Goal: Task Accomplishment & Management: Manage account settings

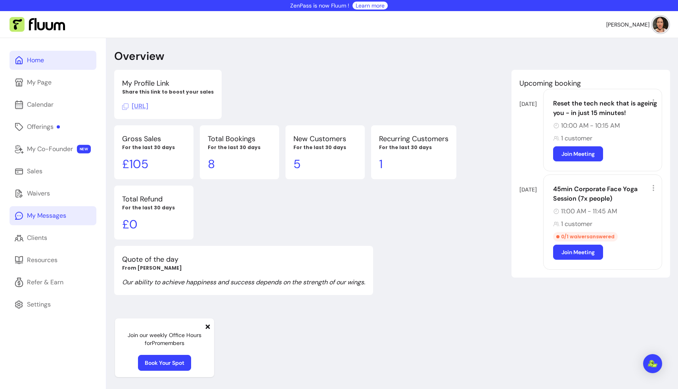
click at [50, 214] on div "My Messages" at bounding box center [46, 216] width 39 height 10
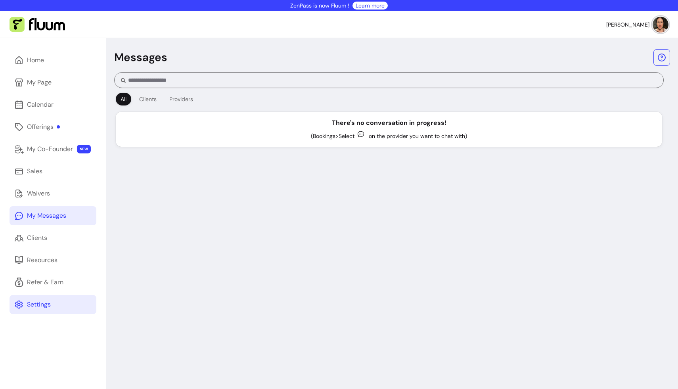
click at [48, 306] on div "Settings" at bounding box center [39, 305] width 24 height 10
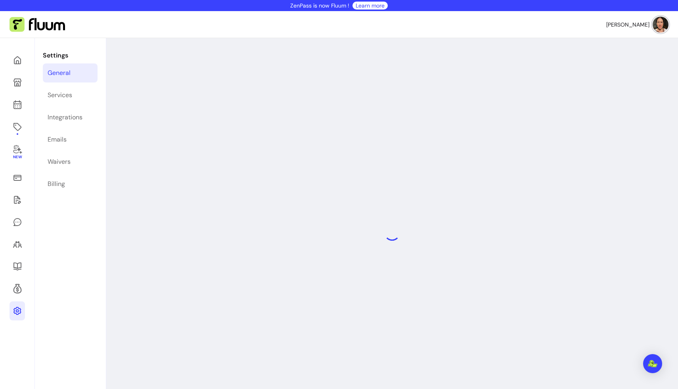
select select "**********"
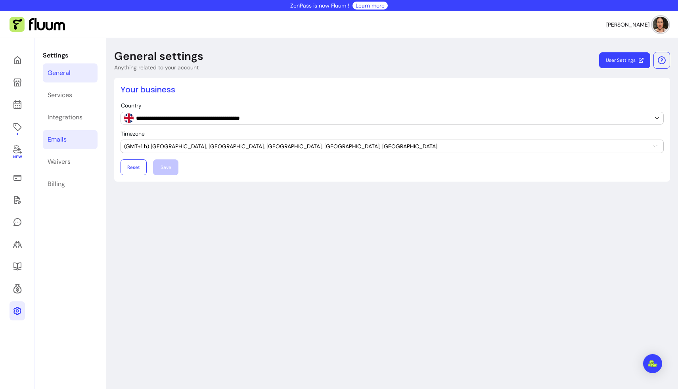
click at [51, 136] on div "Emails" at bounding box center [57, 140] width 19 height 10
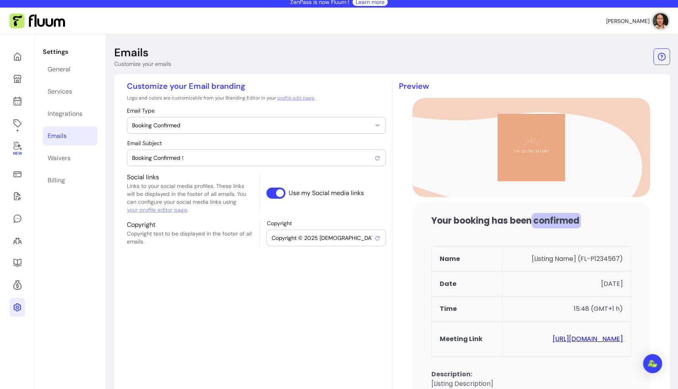
scroll to position [3, 0]
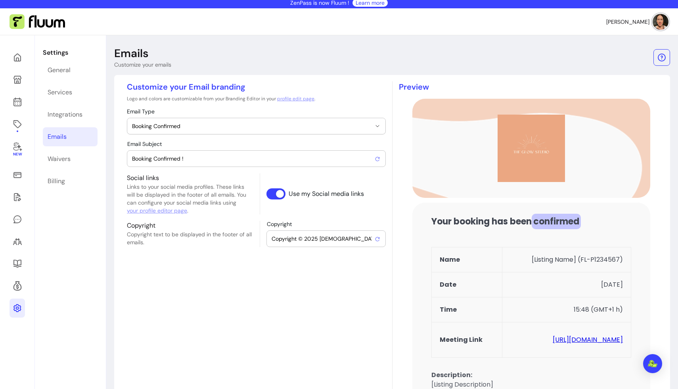
click at [376, 124] on icon "button" at bounding box center [377, 126] width 6 height 6
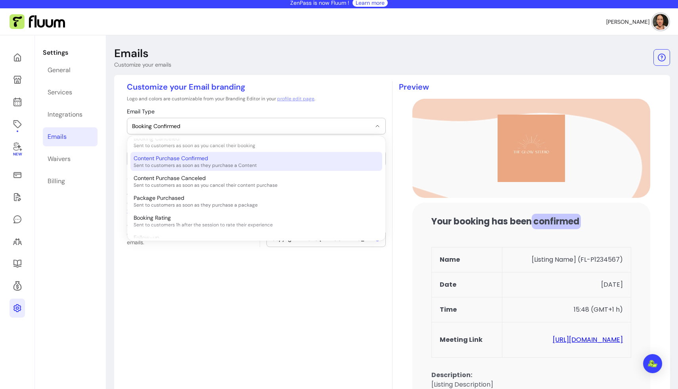
scroll to position [44, 0]
click at [303, 164] on div "Content Purchase Confirmed Sent to customers as soon as they purchase a Content" at bounding box center [252, 164] width 237 height 14
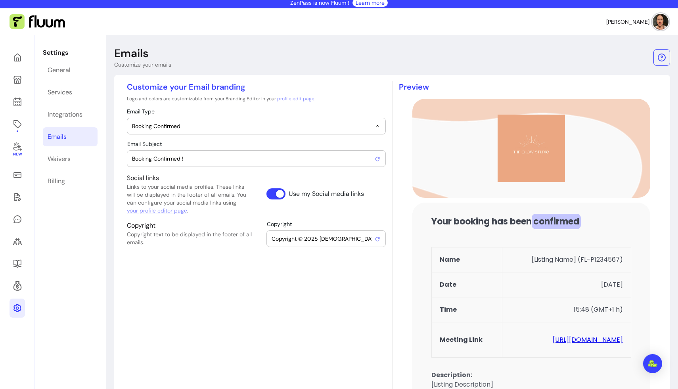
select select "**********"
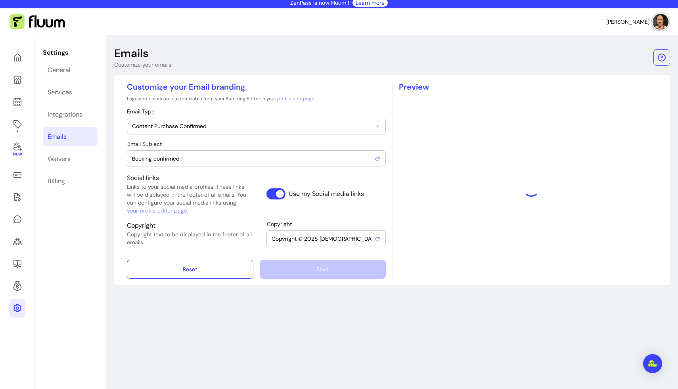
type input "Purchase confirmed !"
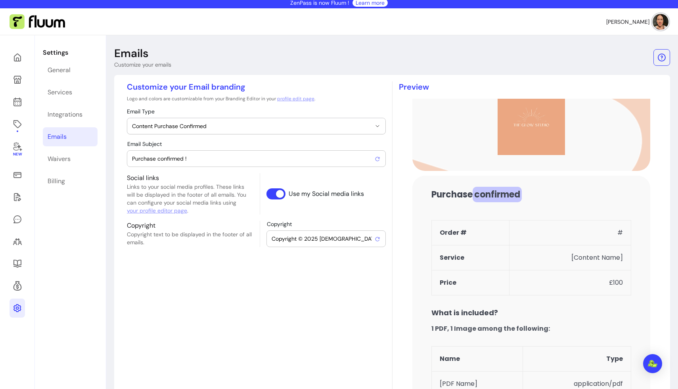
scroll to position [0, 0]
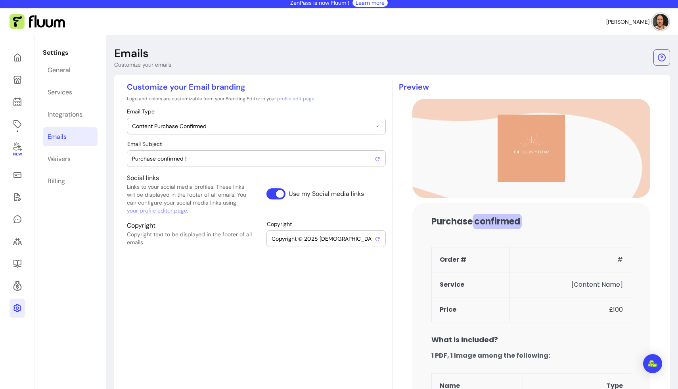
click at [378, 127] on icon "button" at bounding box center [377, 126] width 6 height 6
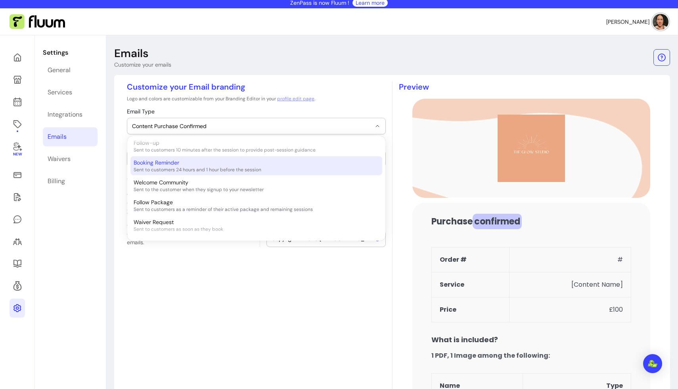
scroll to position [143, 0]
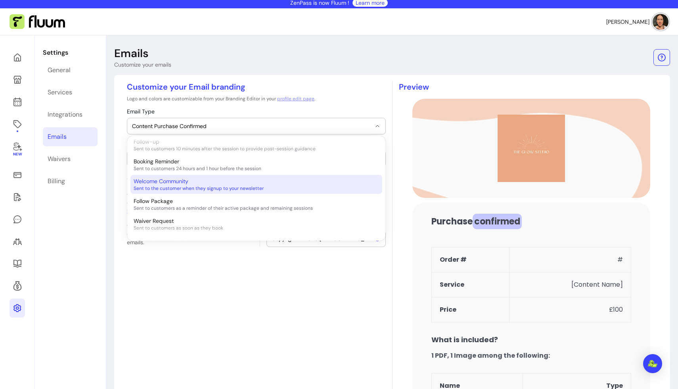
click at [313, 184] on div "Welcome Community Sent to the customer when they signup to your newsletter" at bounding box center [252, 184] width 237 height 14
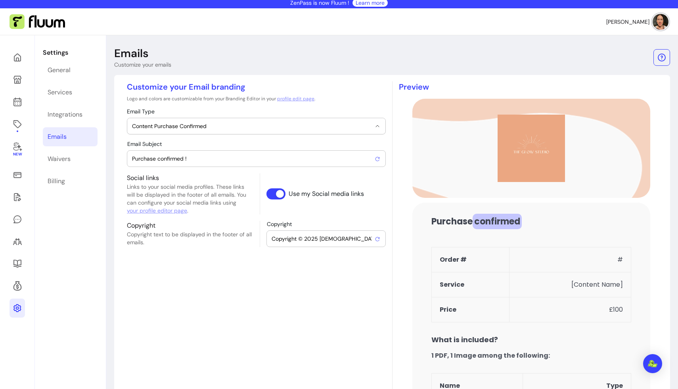
select select "**********"
type input "Welcome to the The Glow Studio community !"
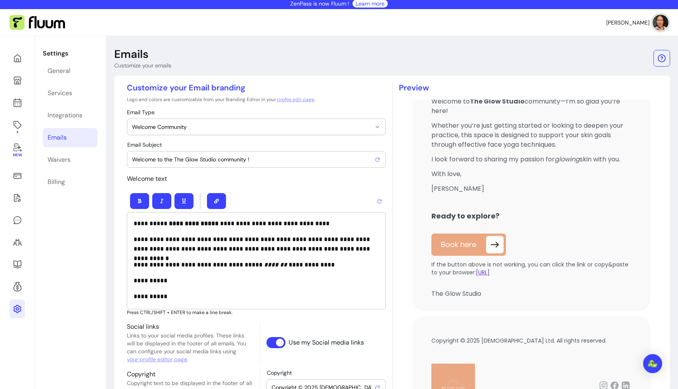
scroll to position [0, 0]
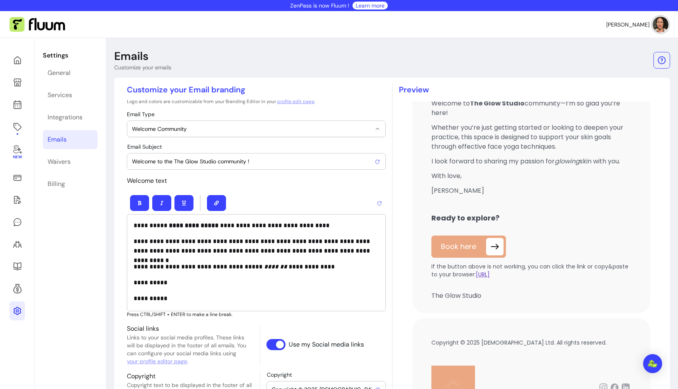
click at [375, 124] on button "Welcome Community" at bounding box center [256, 129] width 258 height 16
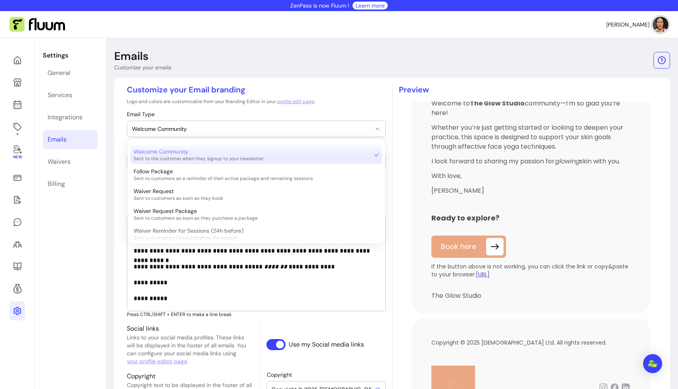
scroll to position [181, 0]
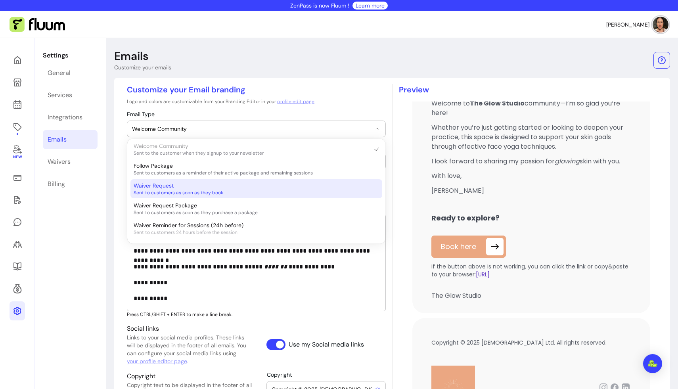
click at [306, 189] on span "Sent to customers as soon as they book" at bounding box center [252, 192] width 237 height 6
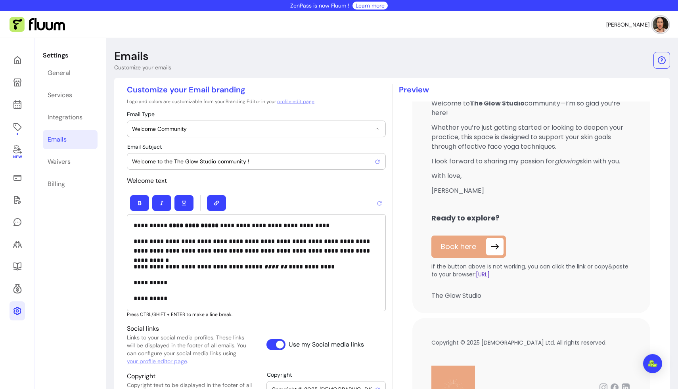
select select "**********"
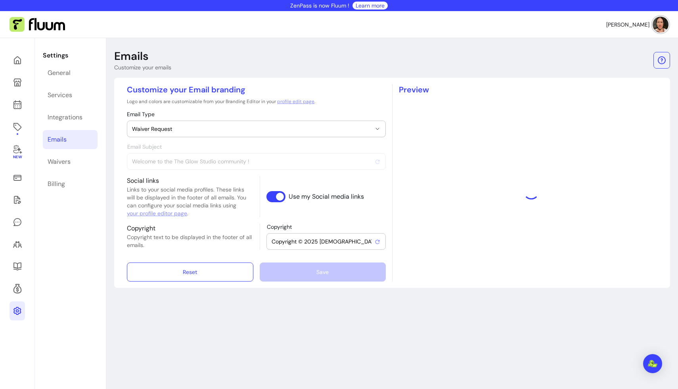
type input "[ACTION REQUIRED] Complete Your Form for Your [Listing Name]"
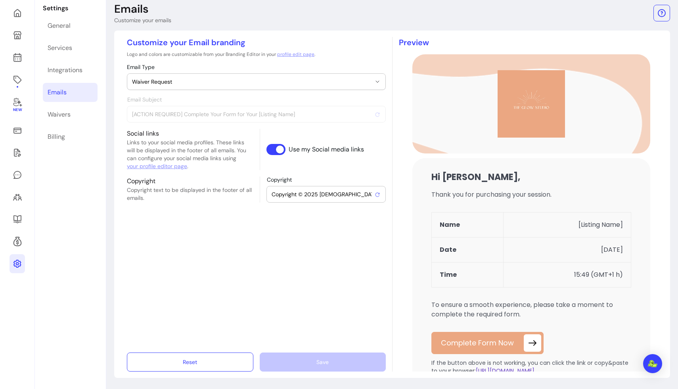
scroll to position [5, 0]
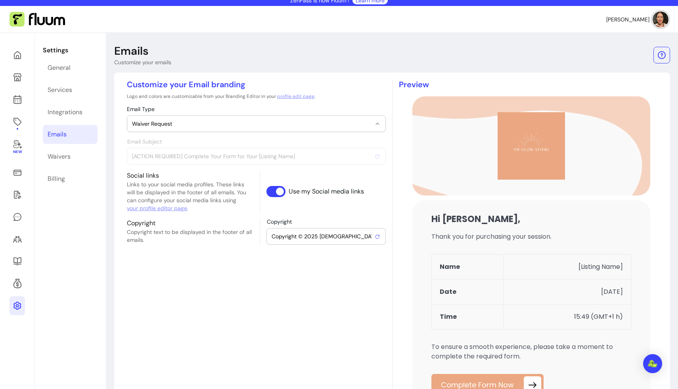
click at [338, 118] on button "Waiver Request" at bounding box center [256, 124] width 258 height 16
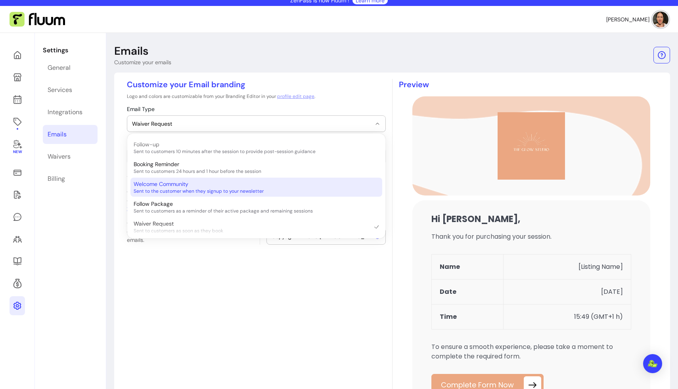
scroll to position [135, 0]
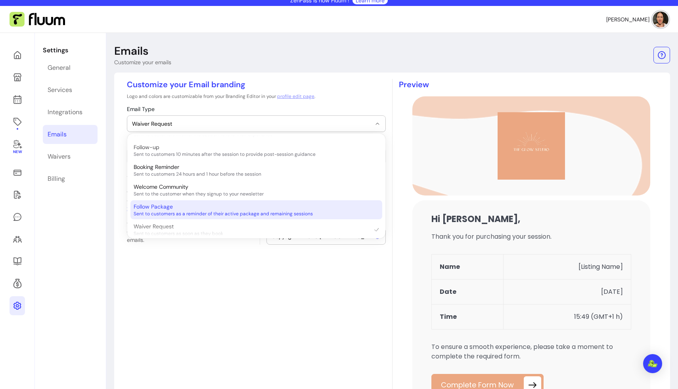
click at [311, 206] on div "Follow Package Sent to customers as a reminder of their active package and rema…" at bounding box center [252, 209] width 237 height 14
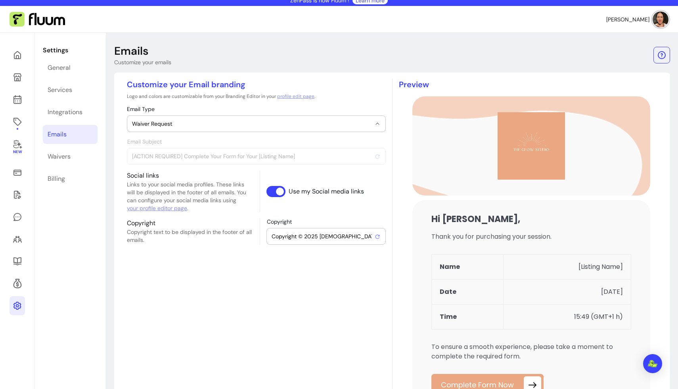
select select "**********"
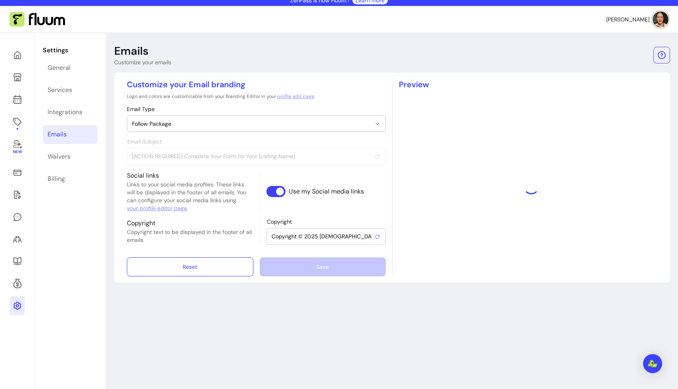
type input "⏳ [Listing Name] – # Sessions Remaining"
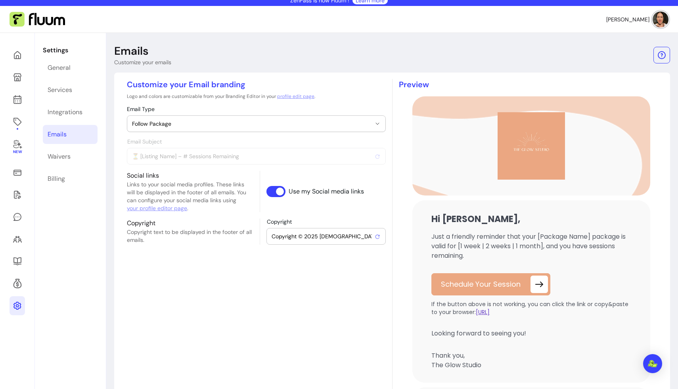
scroll to position [0, 0]
click at [375, 125] on icon "button" at bounding box center [377, 123] width 6 height 6
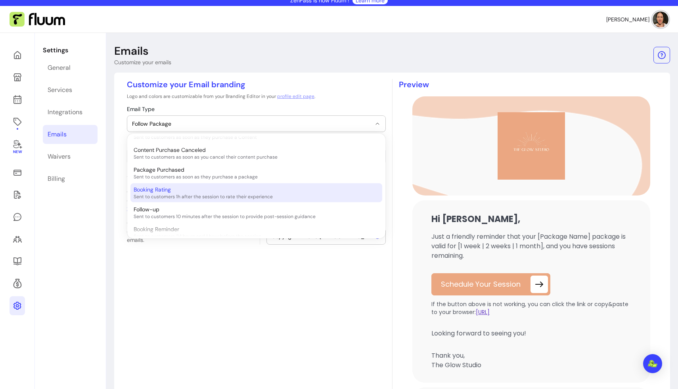
scroll to position [71, 0]
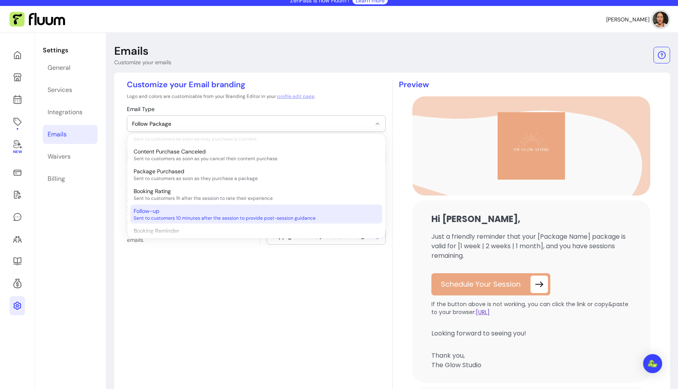
click at [291, 212] on div "Follow-up Sent to customers 10 minutes after the session to provide post-sessio…" at bounding box center [252, 214] width 237 height 14
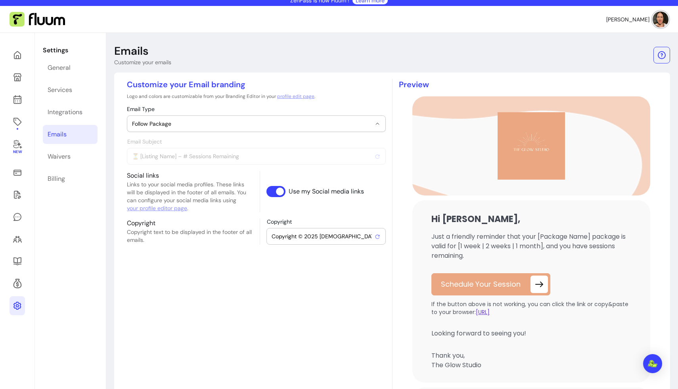
select select "**********"
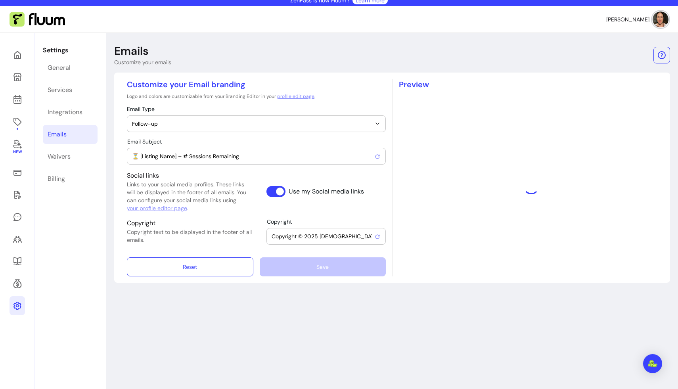
type input "Thanks for joining me [DATE]"
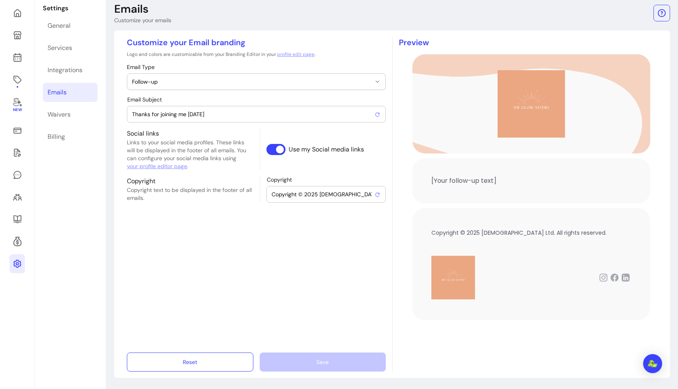
scroll to position [0, 0]
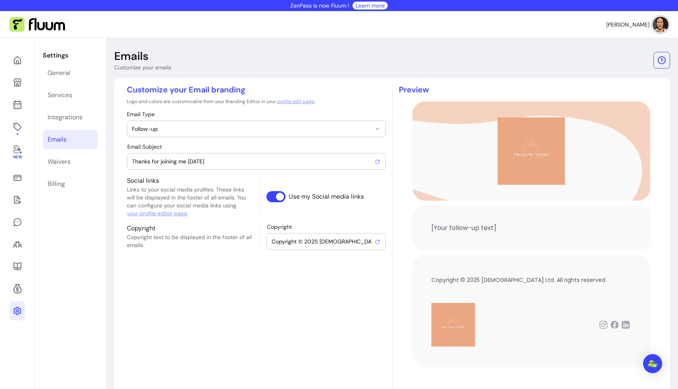
click at [424, 225] on p "[Your follow-up text]" at bounding box center [531, 228] width 200 height 10
click at [424, 228] on p "[Your follow-up text]" at bounding box center [531, 228] width 200 height 10
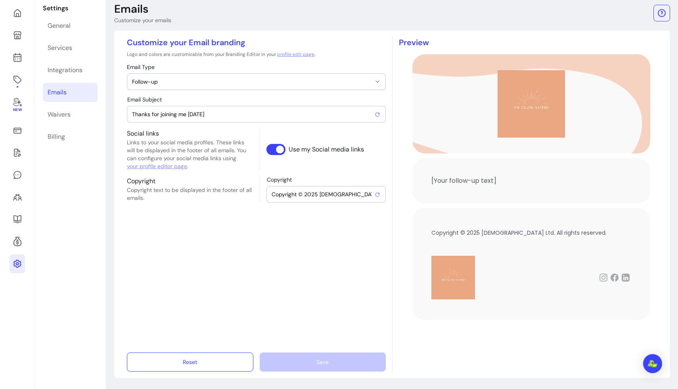
click at [424, 178] on p "[Your follow-up text]" at bounding box center [531, 181] width 200 height 10
click at [376, 86] on button "Follow-up" at bounding box center [256, 82] width 258 height 16
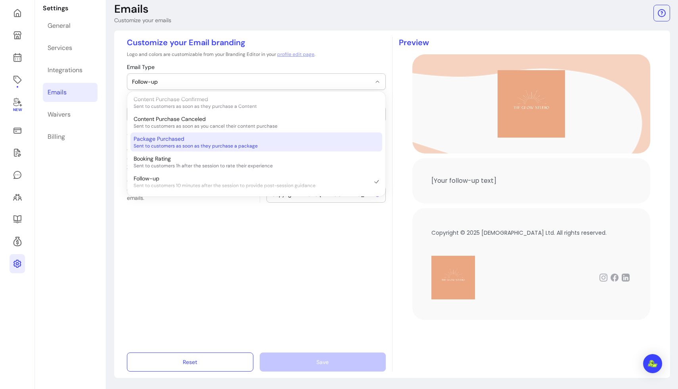
scroll to position [61, 0]
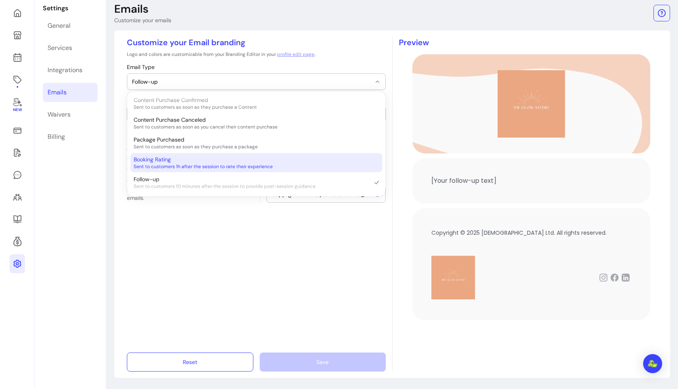
click at [304, 165] on span "Sent to customers 1h after the session to rate their experience" at bounding box center [252, 166] width 237 height 6
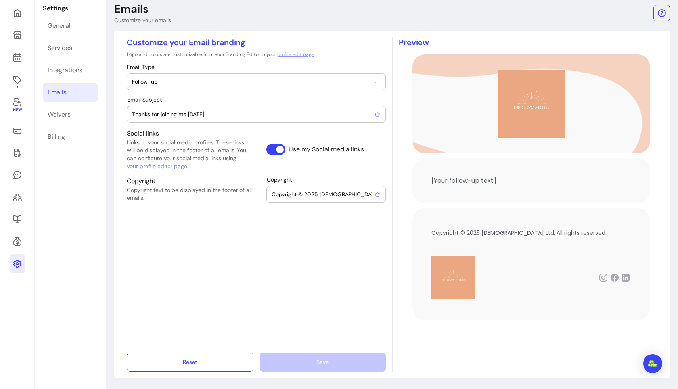
select select "**********"
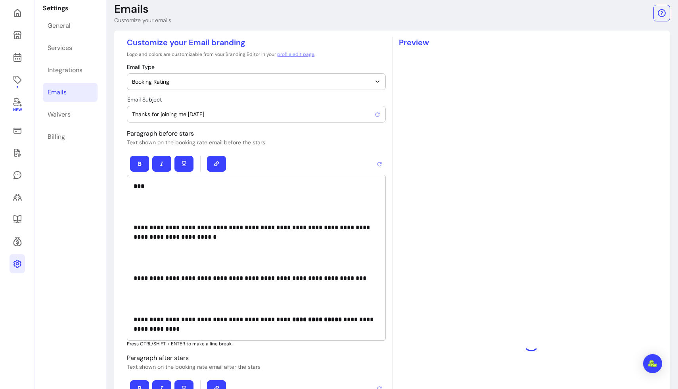
type input "⭐️⭐️⭐️⭐️⭐️ How many stars would you give The Glow Studio?"
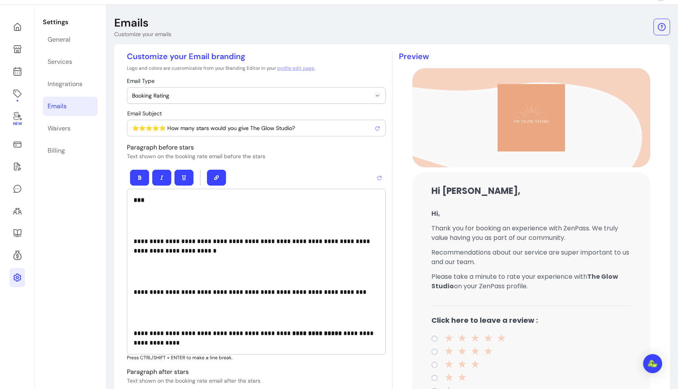
scroll to position [31, 0]
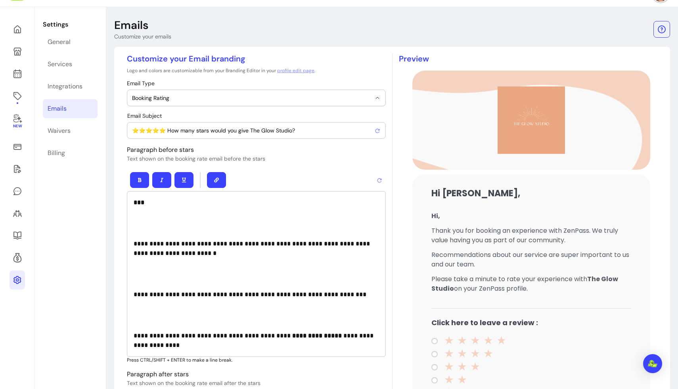
click at [378, 95] on icon "button" at bounding box center [377, 98] width 6 height 6
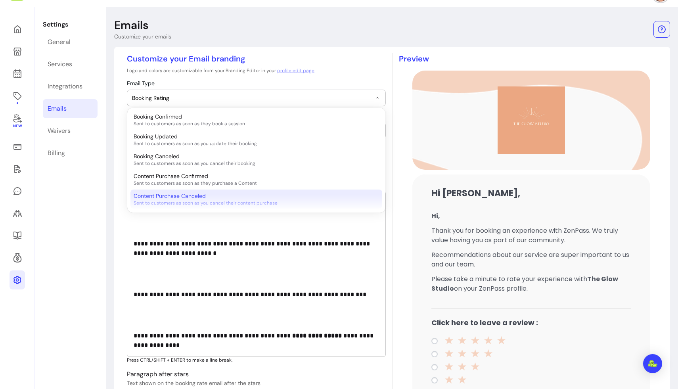
scroll to position [0, 0]
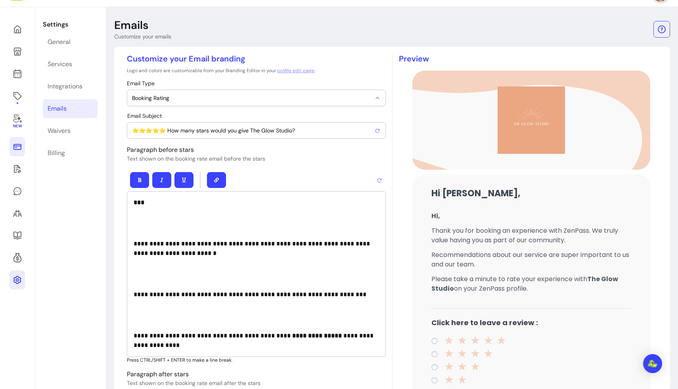
click at [16, 145] on icon at bounding box center [18, 147] width 10 height 10
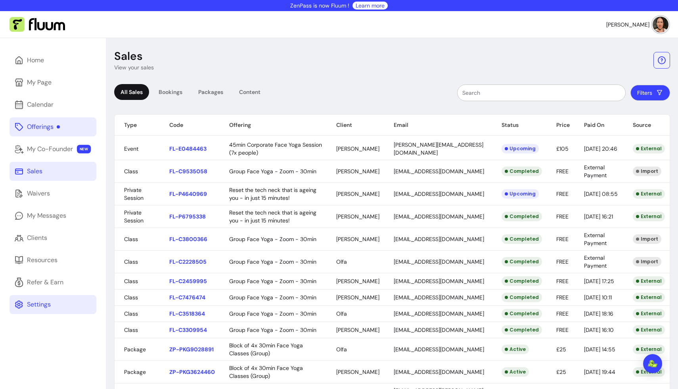
click at [48, 124] on div "Offerings" at bounding box center [43, 127] width 33 height 10
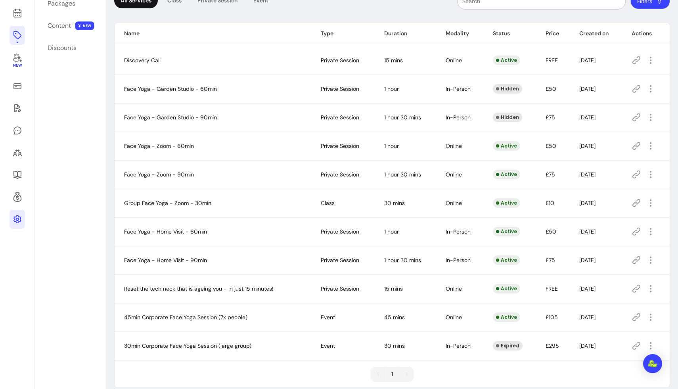
scroll to position [101, 0]
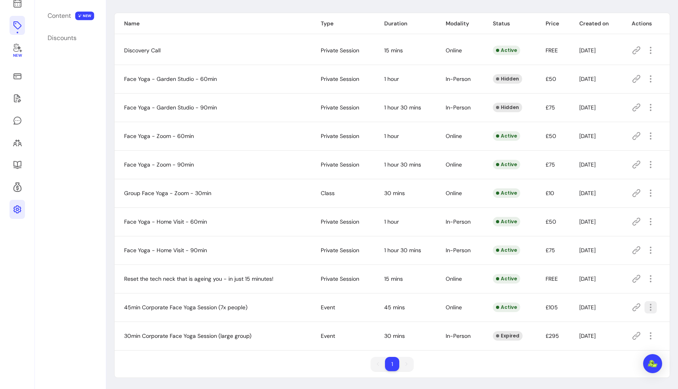
click at [424, 308] on icon "button" at bounding box center [649, 306] width 9 height 9
click at [424, 259] on span "Hide" at bounding box center [622, 260] width 58 height 8
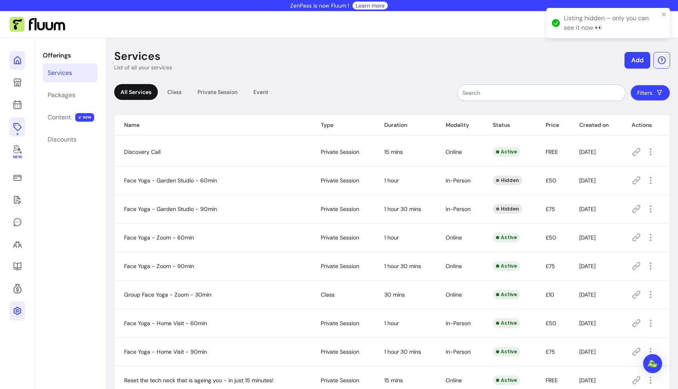
click at [17, 56] on icon at bounding box center [18, 60] width 10 height 10
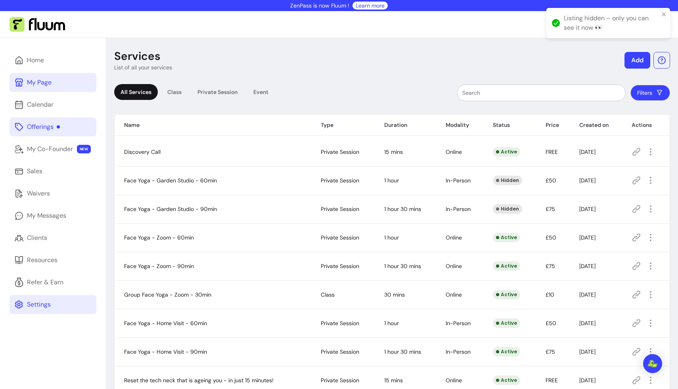
click at [36, 82] on div "My Page" at bounding box center [39, 83] width 25 height 10
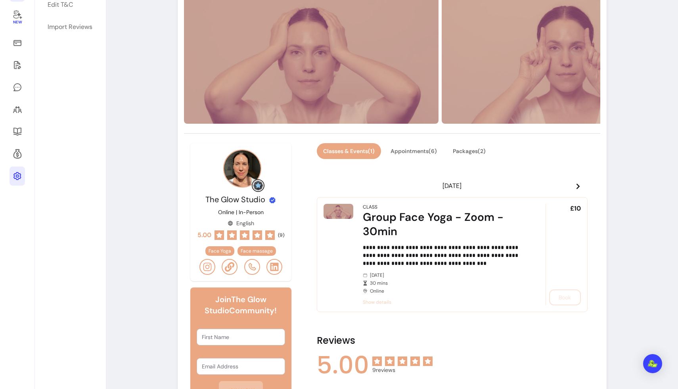
scroll to position [178, 0]
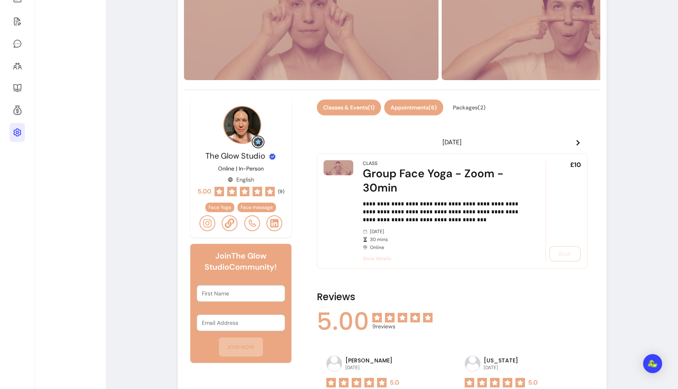
click at [413, 107] on button "Appointments ( 6 )" at bounding box center [413, 107] width 59 height 16
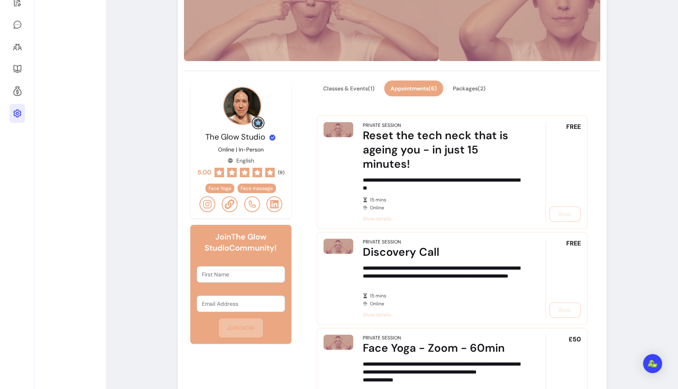
scroll to position [149, 0]
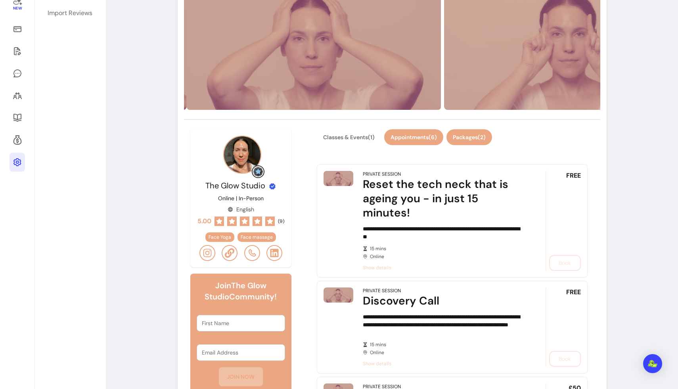
click at [424, 134] on button "Packages ( 2 )" at bounding box center [469, 137] width 46 height 16
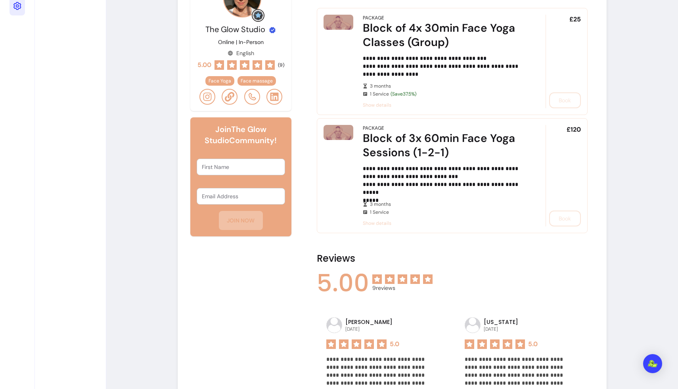
scroll to position [0, 0]
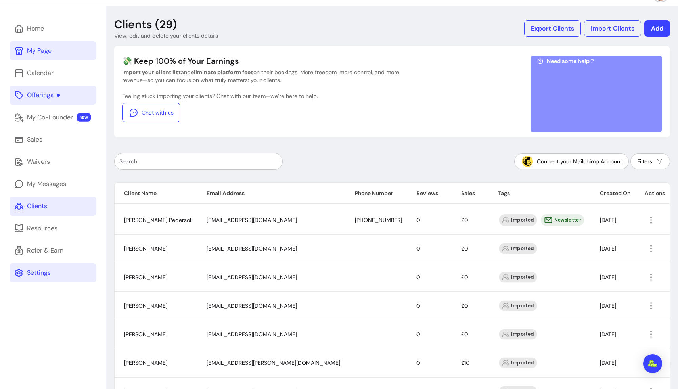
scroll to position [30, 0]
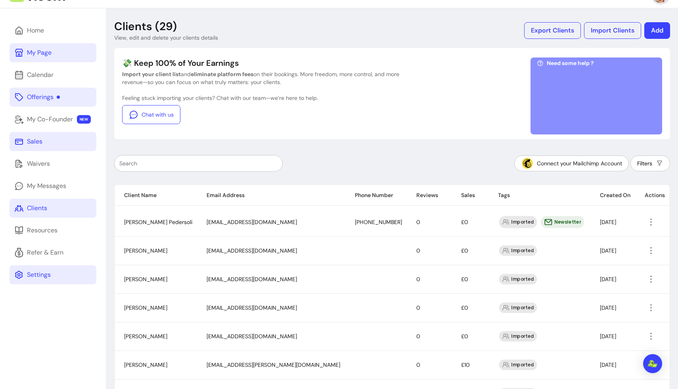
click at [59, 137] on link "Sales" at bounding box center [53, 141] width 87 height 19
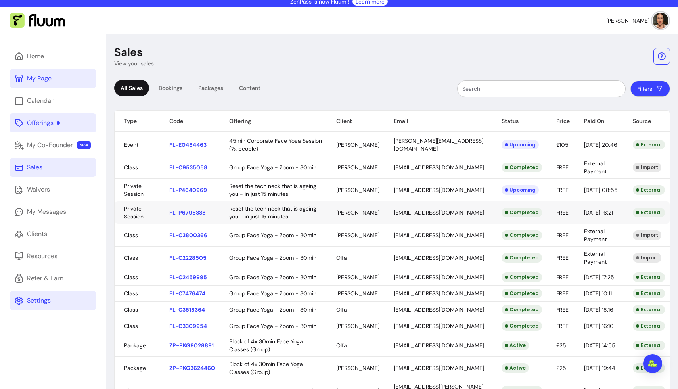
scroll to position [4, 0]
click at [424, 91] on button "Filters" at bounding box center [650, 88] width 38 height 15
click at [372, 63] on header "Sales View your sales" at bounding box center [392, 56] width 556 height 22
click at [350, 121] on th "Client" at bounding box center [355, 120] width 57 height 21
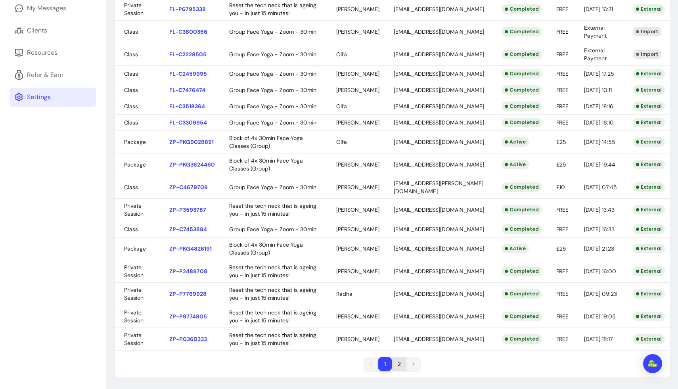
click at [399, 357] on li "2" at bounding box center [399, 364] width 14 height 14
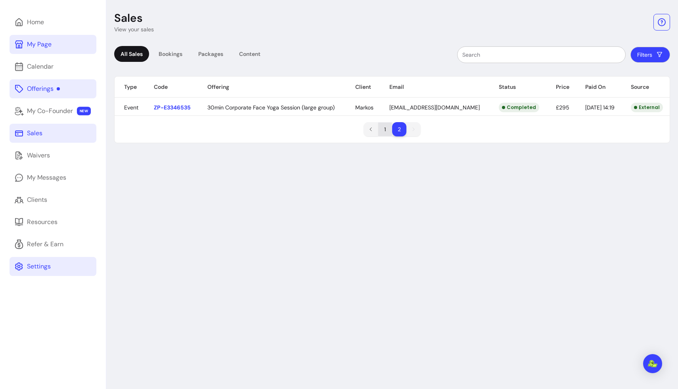
click at [383, 128] on li "1" at bounding box center [385, 129] width 14 height 14
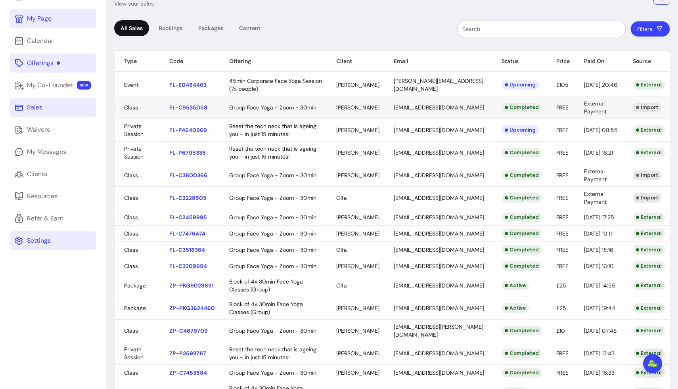
scroll to position [0, 0]
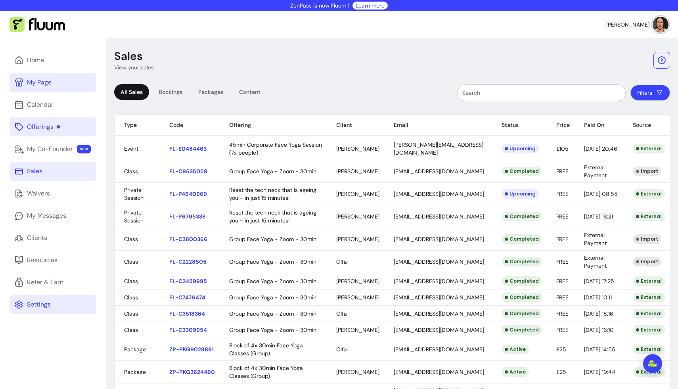
click at [46, 128] on div "Offerings" at bounding box center [43, 127] width 33 height 10
